Goal: Navigation & Orientation: Find specific page/section

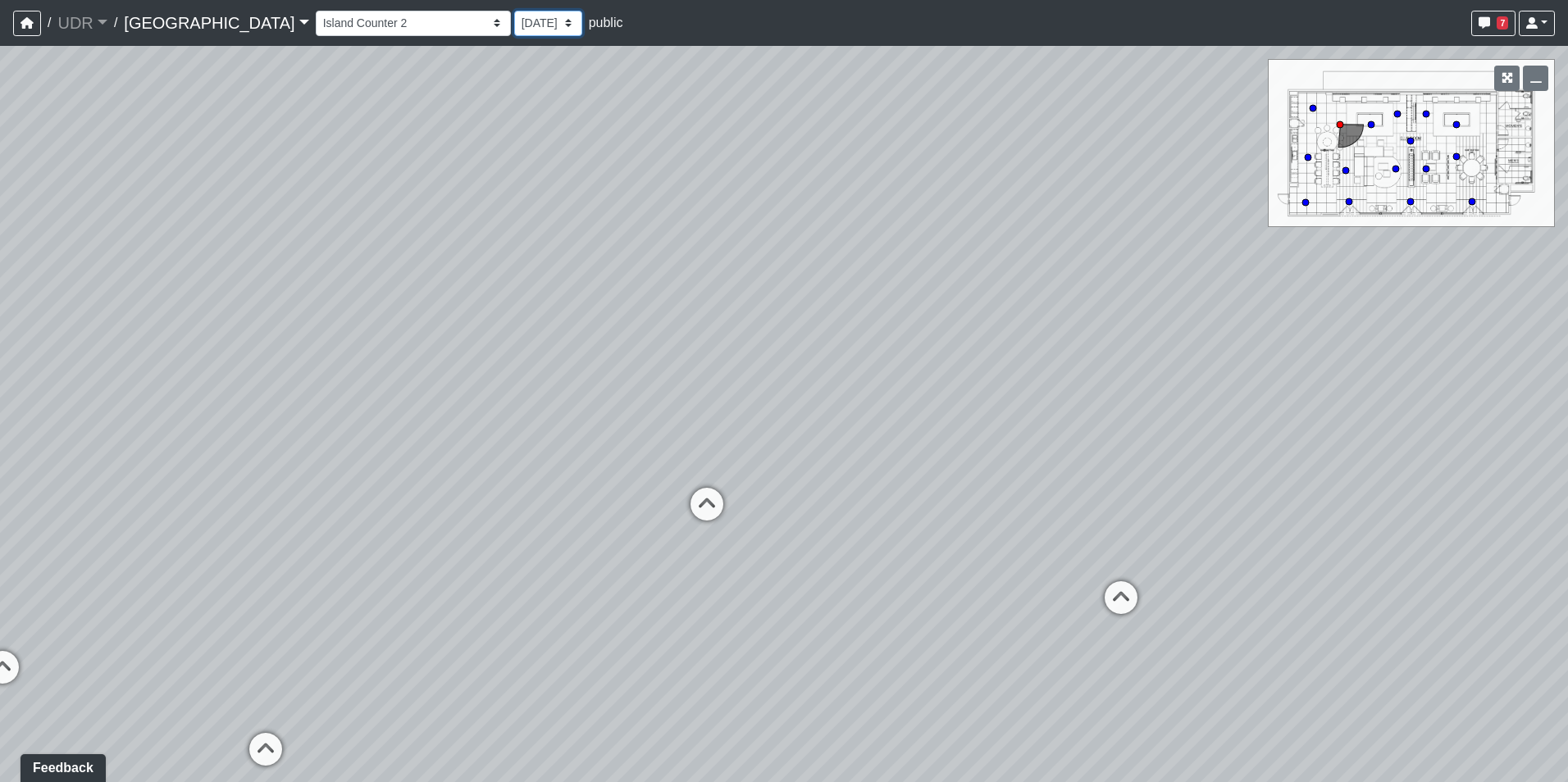
click at [514, 16] on select "[DATE]" at bounding box center [548, 23] width 68 height 26
click at [340, 36] on div "Entry 1 Entry 2 Entry 3 Fireplace Seating 1 Fireplace Seating 2 Island Counter …" at bounding box center [935, 24] width 1239 height 32
click at [332, 25] on select "Entry 1 Entry 2 Entry 3 Fireplace Seating 1 Fireplace Seating 2 Island Counter …" at bounding box center [413, 23] width 195 height 26
click at [316, 10] on select "Entry 1 Entry 2 Entry 3 Fireplace Seating 1 Fireplace Seating 2 Island Counter …" at bounding box center [413, 23] width 195 height 26
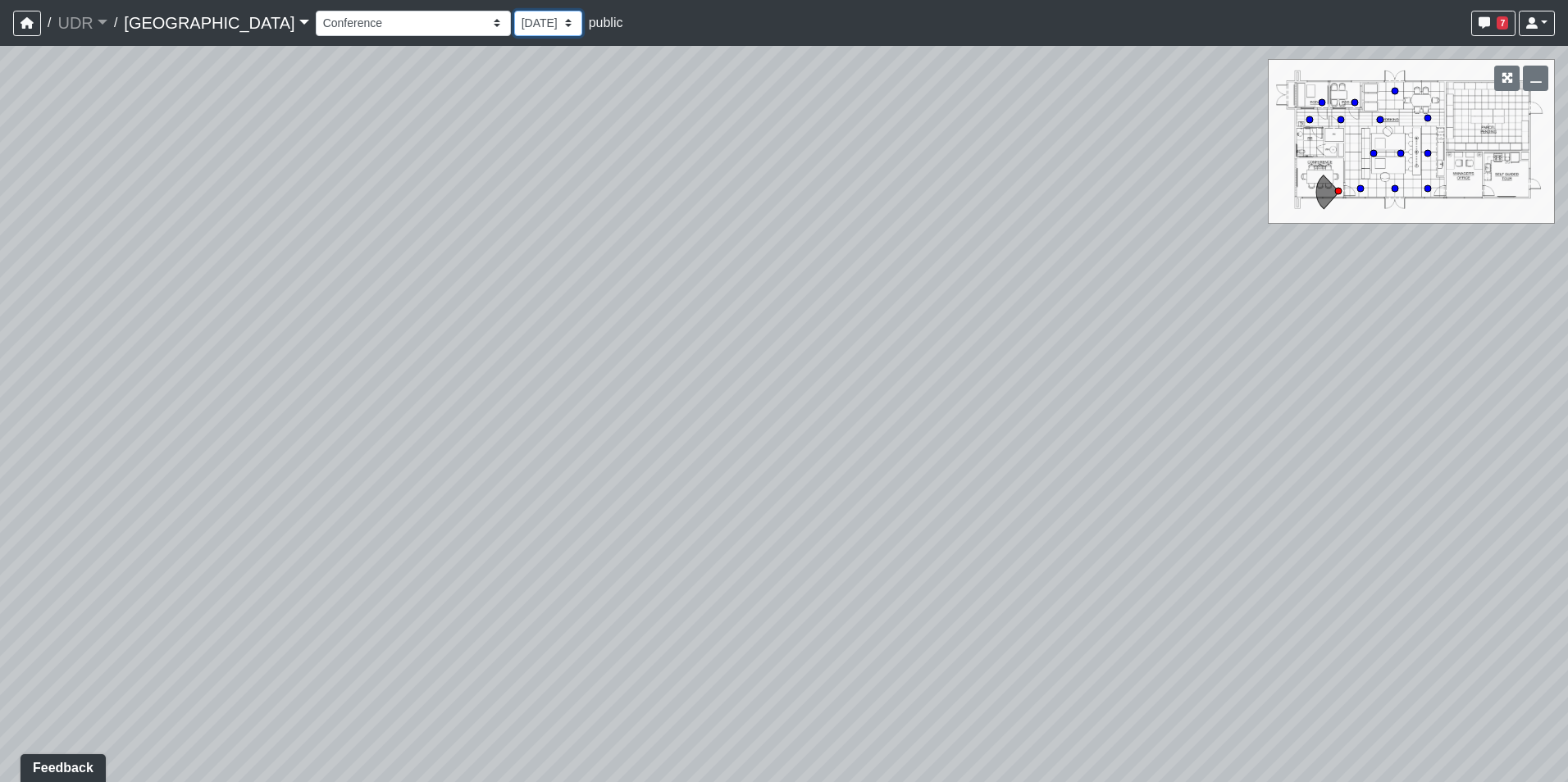
click at [514, 21] on select "[DATE]" at bounding box center [548, 23] width 68 height 26
drag, startPoint x: 517, startPoint y: 282, endPoint x: 123, endPoint y: 252, distance: 395.1
click at [152, 256] on div "Loading... TV Cabinet 2 Loading... Pool Table 1 Loading... Kitchen Loading... K…" at bounding box center [784, 413] width 1568 height 737
click at [265, 237] on div "Loading... TV Cabinet 2 Loading... Pool Table 1 Loading... Kitchen Loading... K…" at bounding box center [784, 413] width 1568 height 737
click at [818, 482] on icon at bounding box center [821, 477] width 49 height 49
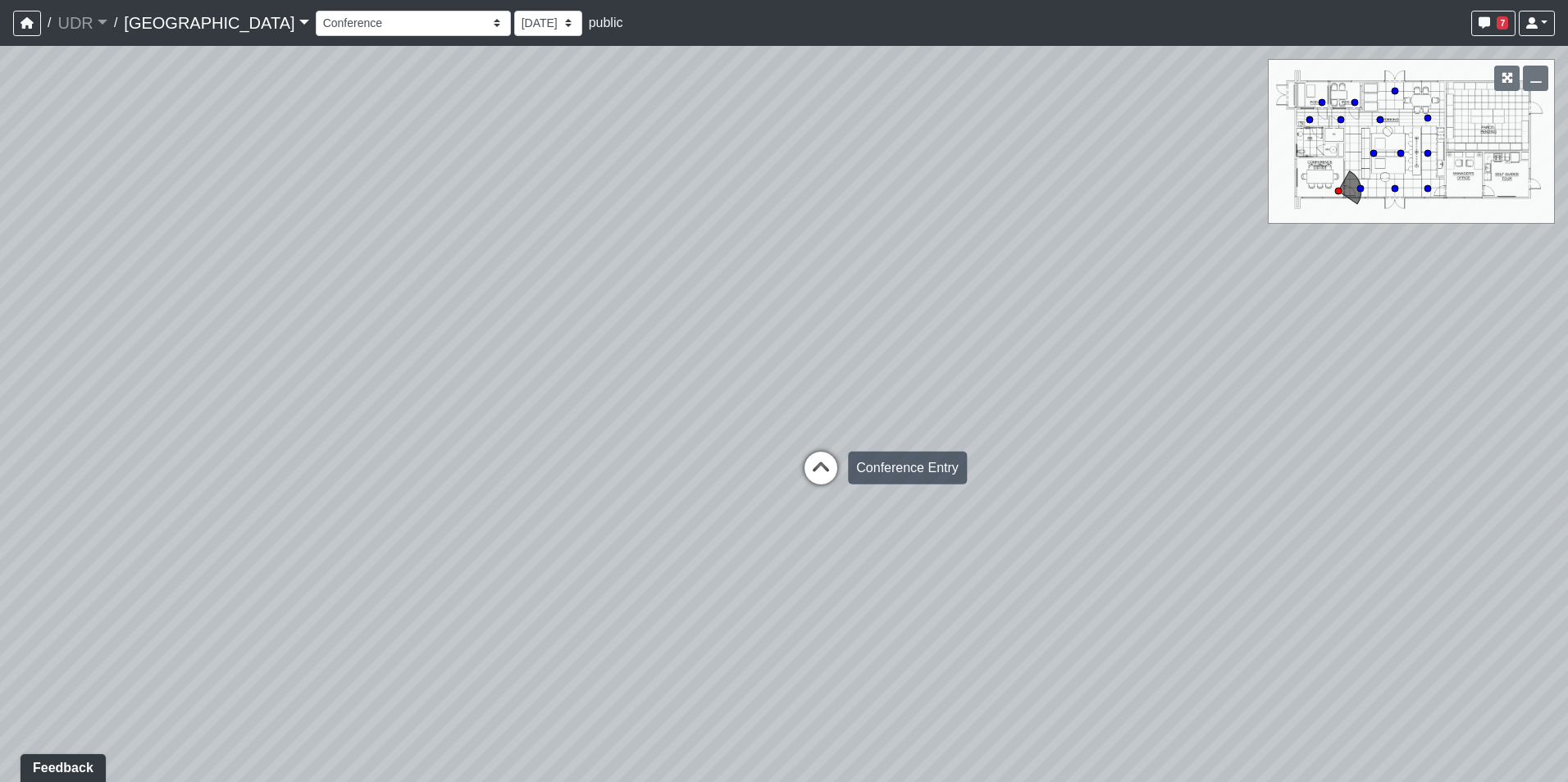
select select "qwkKcDV3HatHVJRvwbSyxZ"
